Goal: Transaction & Acquisition: Obtain resource

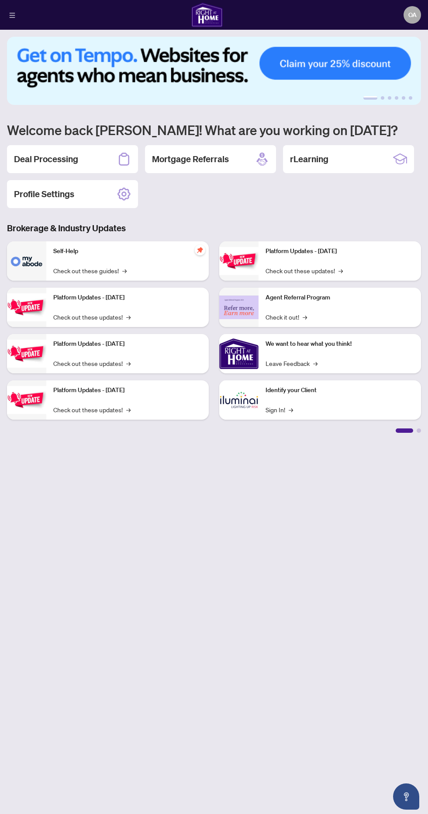
click at [106, 150] on div "Deal Processing" at bounding box center [72, 159] width 131 height 28
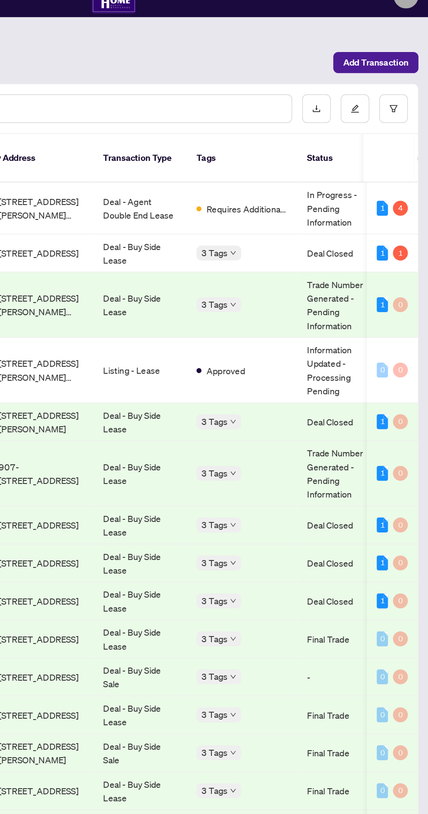
scroll to position [1, 0]
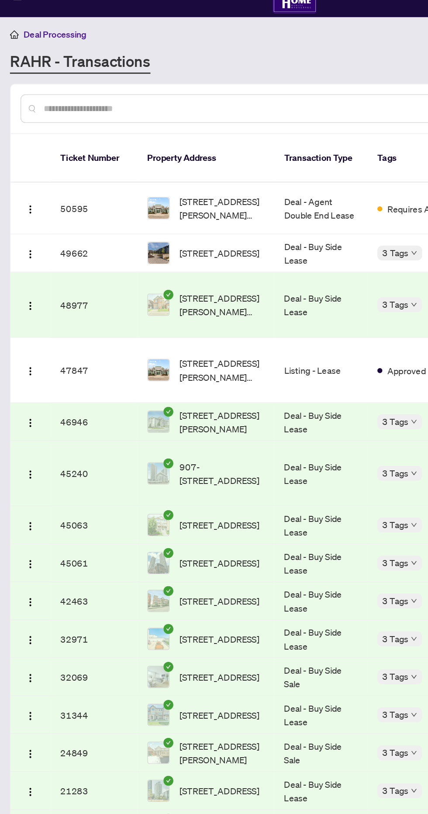
click at [21, 275] on img "button" at bounding box center [21, 278] width 7 height 7
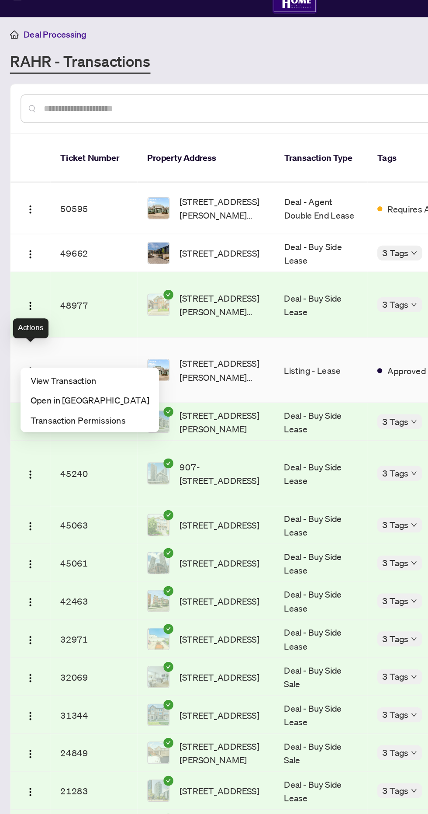
click at [76, 281] on span "View Transaction" at bounding box center [62, 285] width 83 height 10
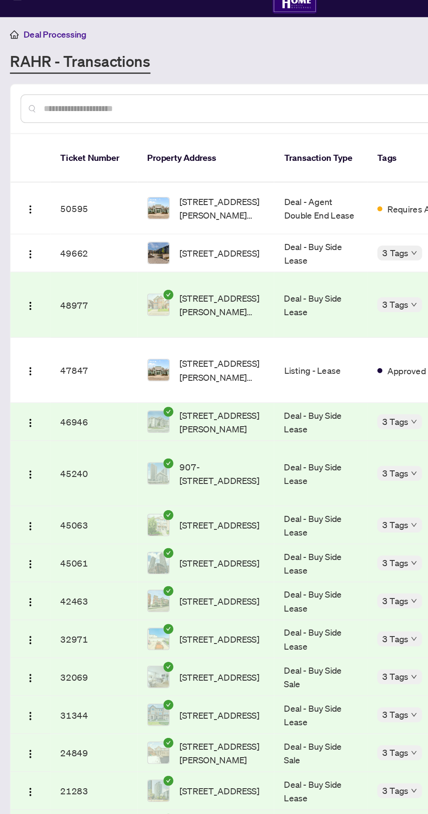
click at [24, 161] on img "button" at bounding box center [21, 164] width 7 height 7
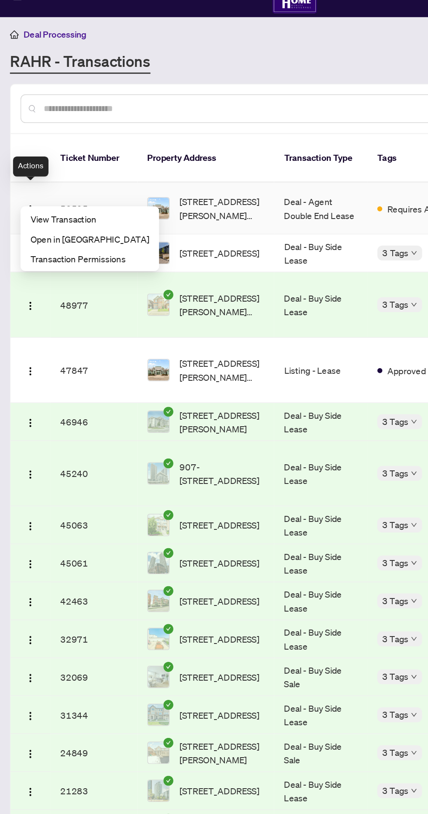
click at [69, 164] on li "View Transaction" at bounding box center [63, 171] width 94 height 14
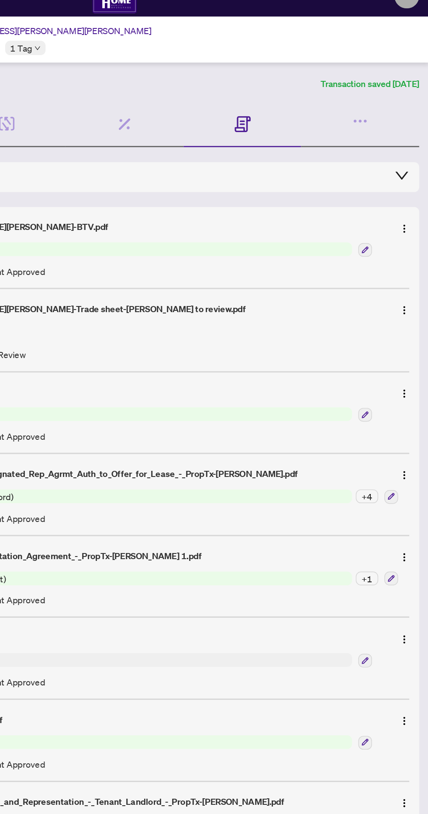
scroll to position [1, 0]
click at [410, 176] on img "button" at bounding box center [410, 178] width 7 height 7
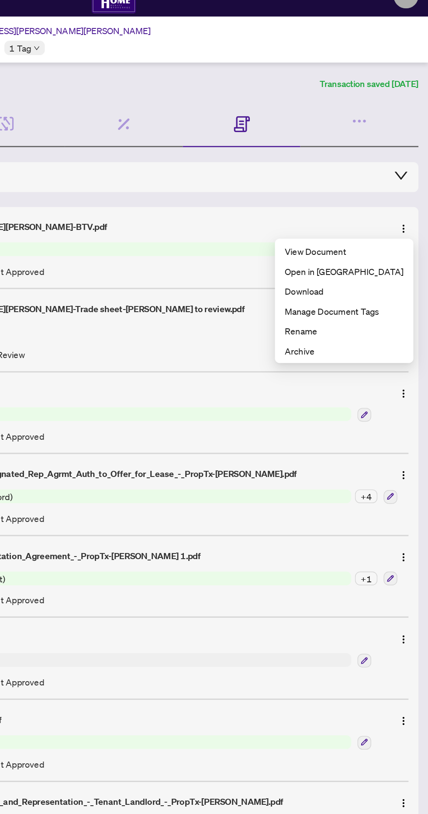
click at [386, 194] on span "View Document" at bounding box center [368, 194] width 83 height 10
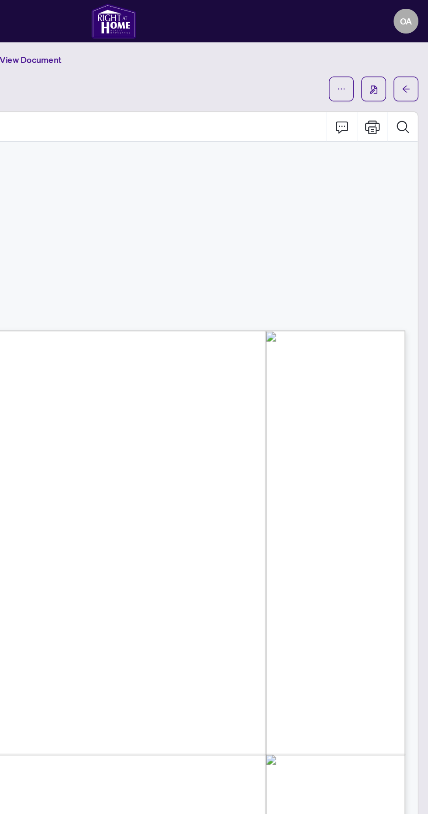
click at [384, 60] on button "button" at bounding box center [389, 62] width 17 height 17
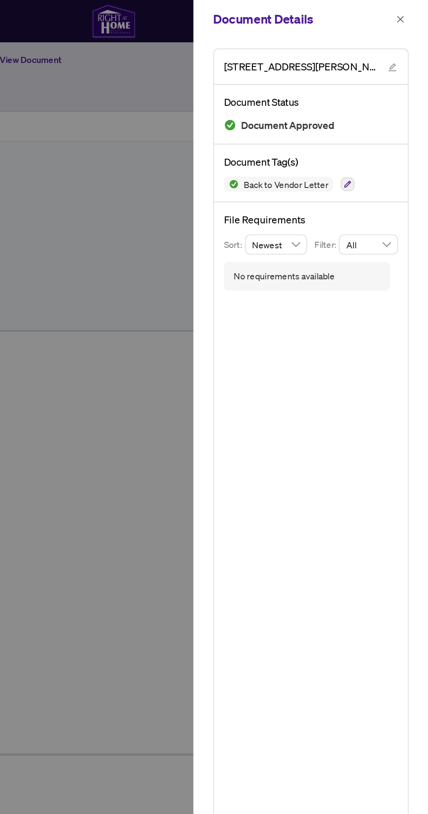
click at [241, 257] on div at bounding box center [214, 407] width 428 height 814
click at [409, 14] on icon "close" at bounding box center [408, 13] width 5 height 5
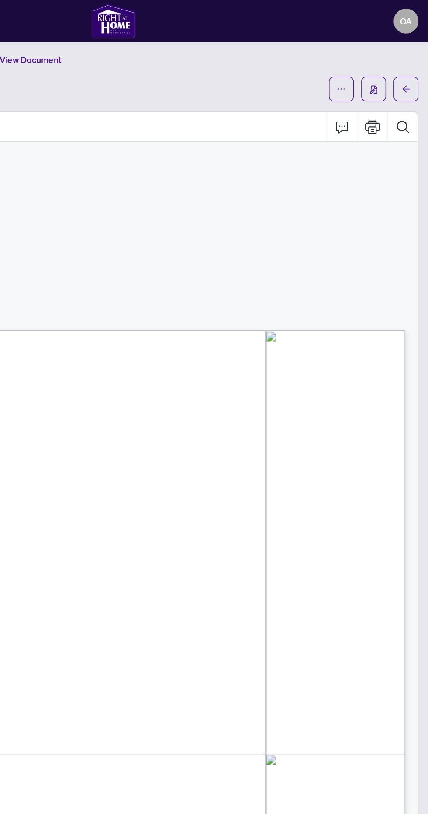
click at [367, 62] on icon "ellipsis" at bounding box center [367, 62] width 5 height 1
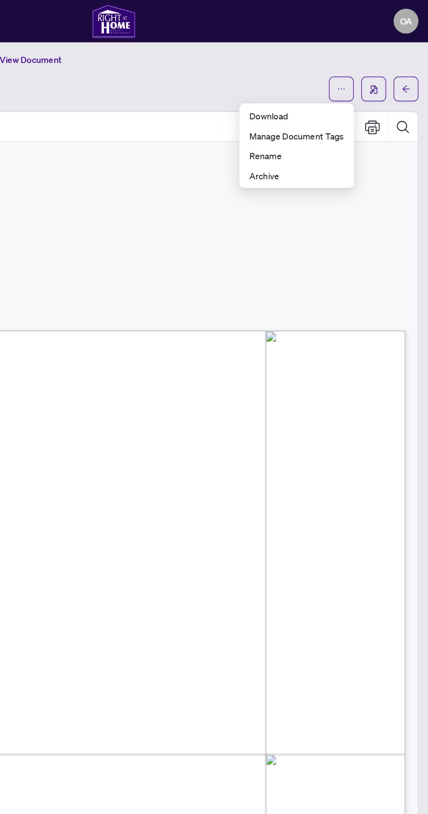
click at [342, 78] on span "Download" at bounding box center [335, 81] width 66 height 10
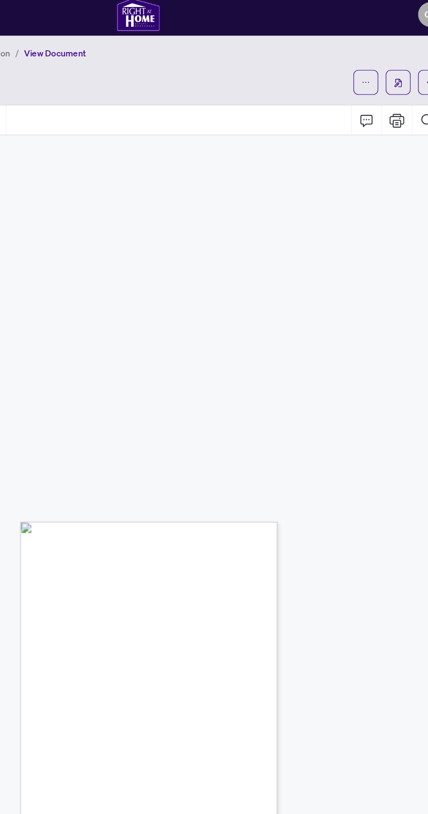
click at [370, 64] on icon "ellipsis" at bounding box center [367, 62] width 6 height 6
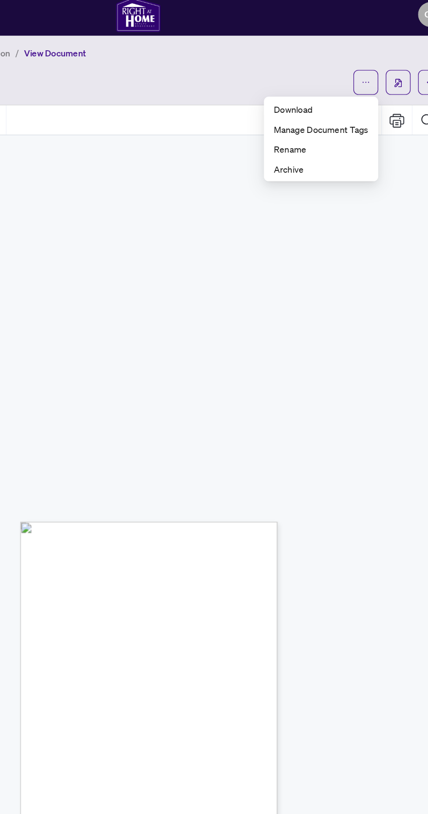
click at [354, 83] on span "Download" at bounding box center [335, 81] width 66 height 10
